Goal: Communication & Community: Share content

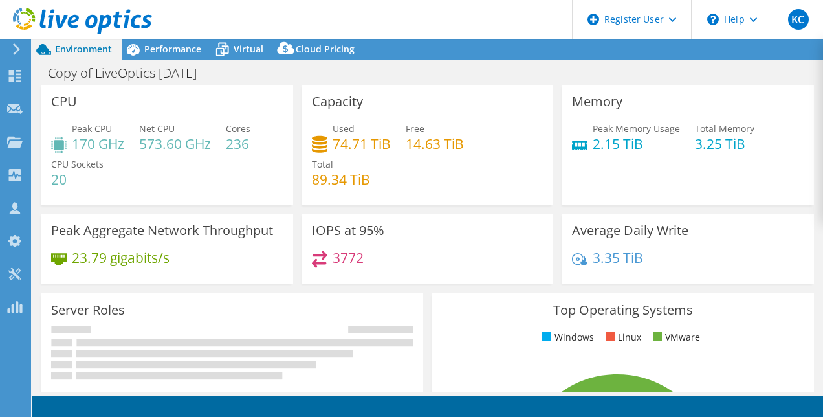
select select "USD"
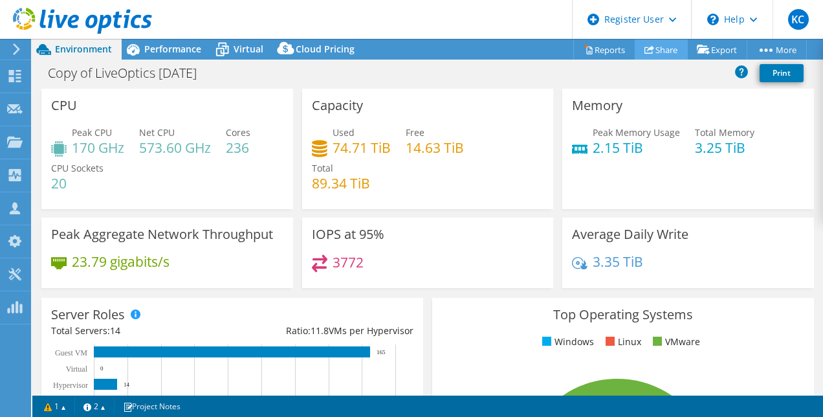
click at [668, 49] on link "Share" at bounding box center [661, 49] width 53 height 20
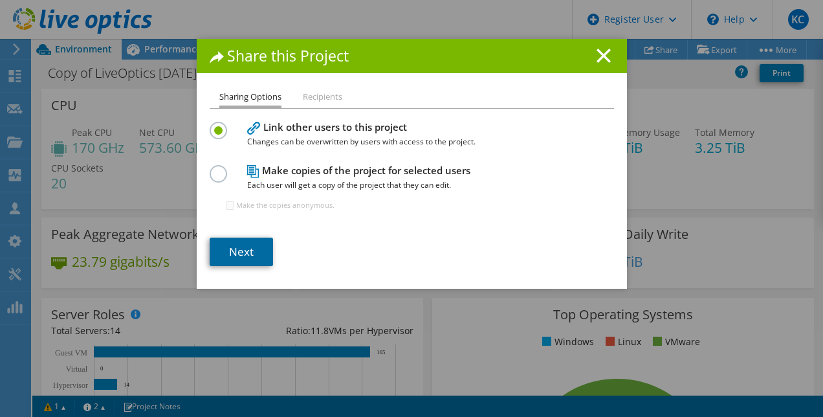
click at [234, 252] on link "Next" at bounding box center [241, 251] width 63 height 28
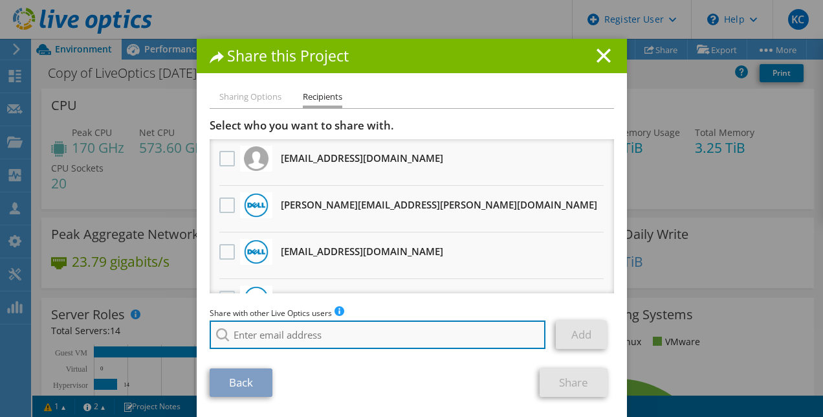
click at [272, 329] on input "search" at bounding box center [378, 334] width 336 height 28
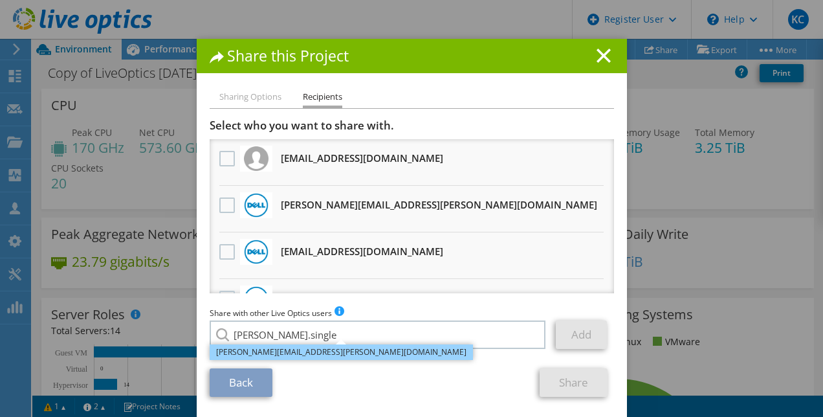
click at [274, 352] on li "[PERSON_NAME][EMAIL_ADDRESS][PERSON_NAME][DOMAIN_NAME]" at bounding box center [341, 352] width 263 height 16
type input "[PERSON_NAME][EMAIL_ADDRESS][PERSON_NAME][DOMAIN_NAME]"
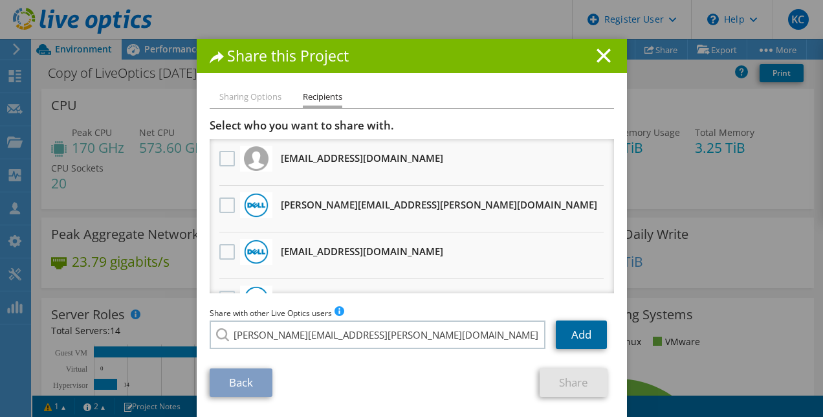
click at [573, 335] on link "Add" at bounding box center [581, 334] width 51 height 28
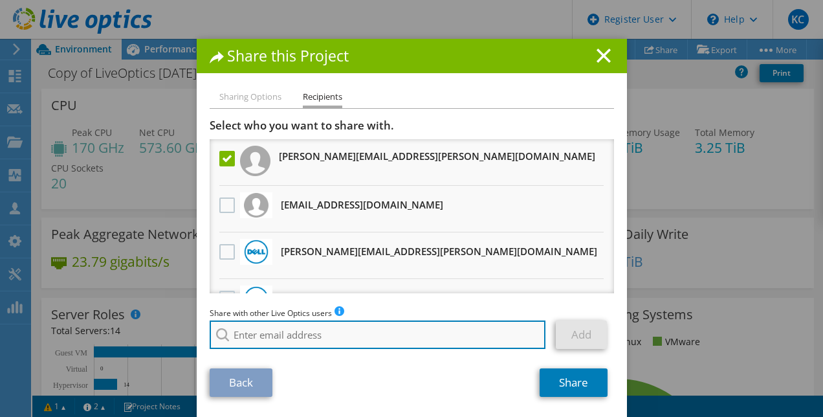
click at [416, 340] on input "search" at bounding box center [378, 334] width 336 height 28
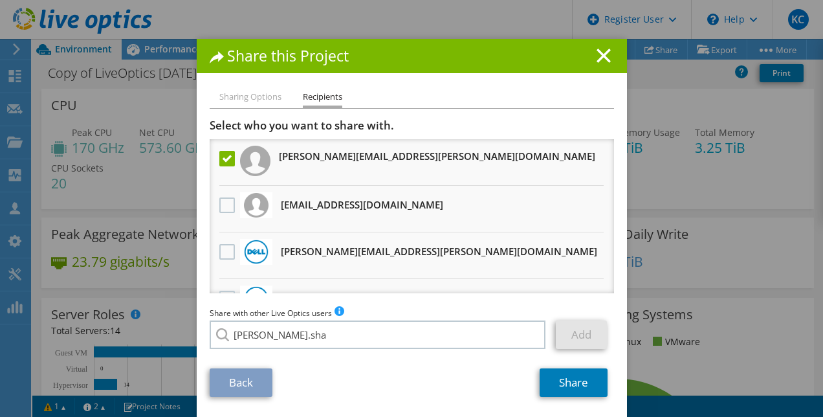
click at [316, 351] on li "[PERSON_NAME][EMAIL_ADDRESS][PERSON_NAME][DOMAIN_NAME]" at bounding box center [341, 344] width 263 height 16
type input "[PERSON_NAME][EMAIL_ADDRESS][PERSON_NAME][DOMAIN_NAME]"
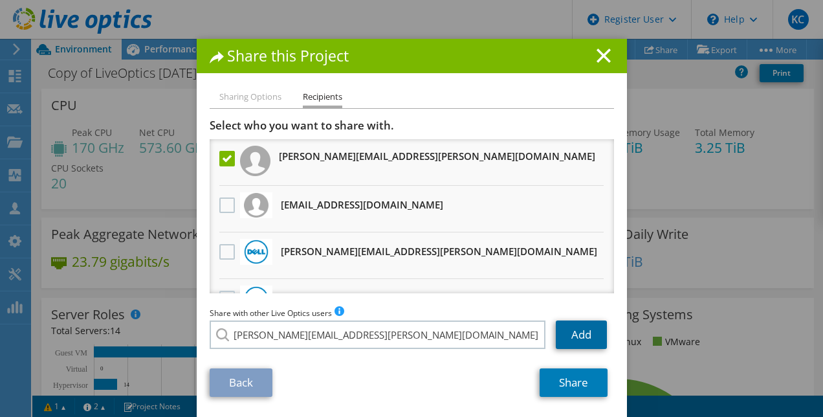
click at [580, 340] on link "Add" at bounding box center [581, 334] width 51 height 28
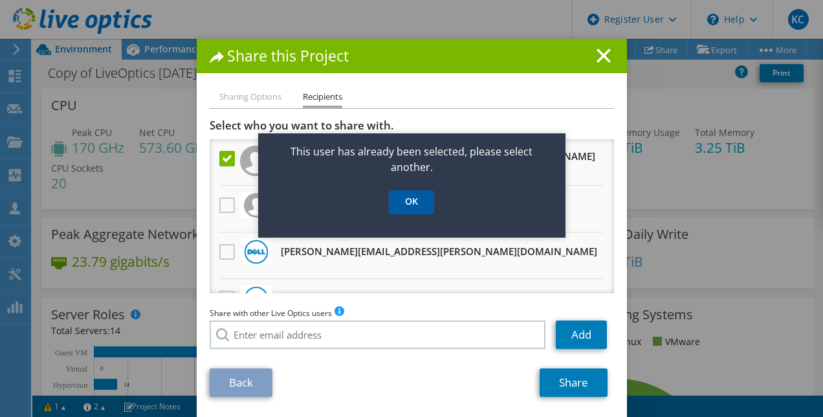
click at [410, 198] on link "OK" at bounding box center [411, 202] width 45 height 24
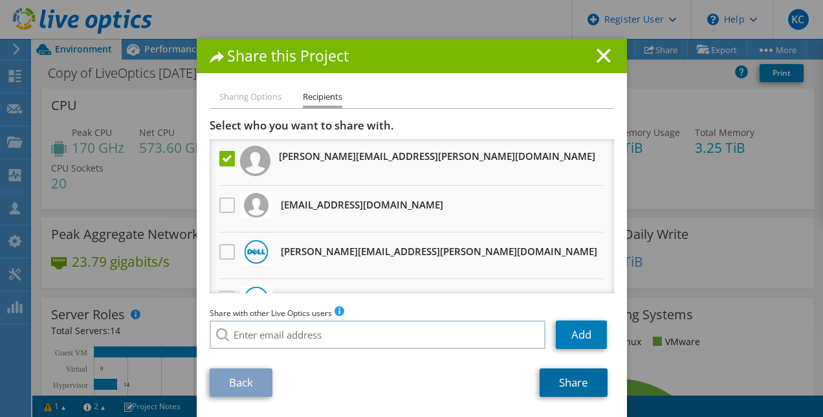
click at [571, 380] on link "Share" at bounding box center [574, 382] width 68 height 28
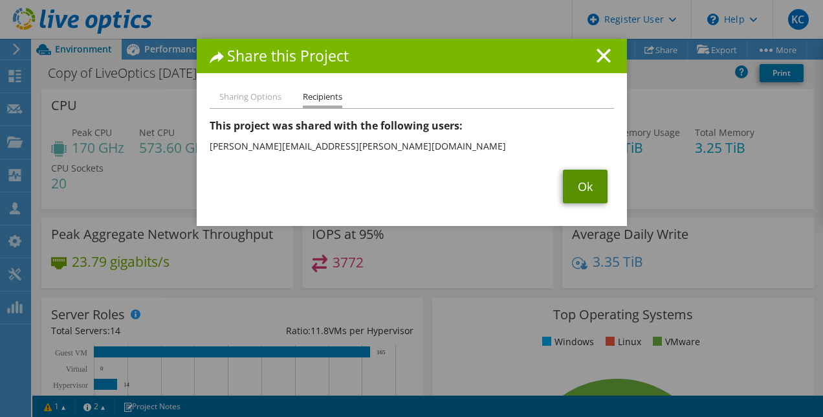
click at [586, 176] on link "Ok" at bounding box center [585, 187] width 45 height 34
